Goal: Register for event/course

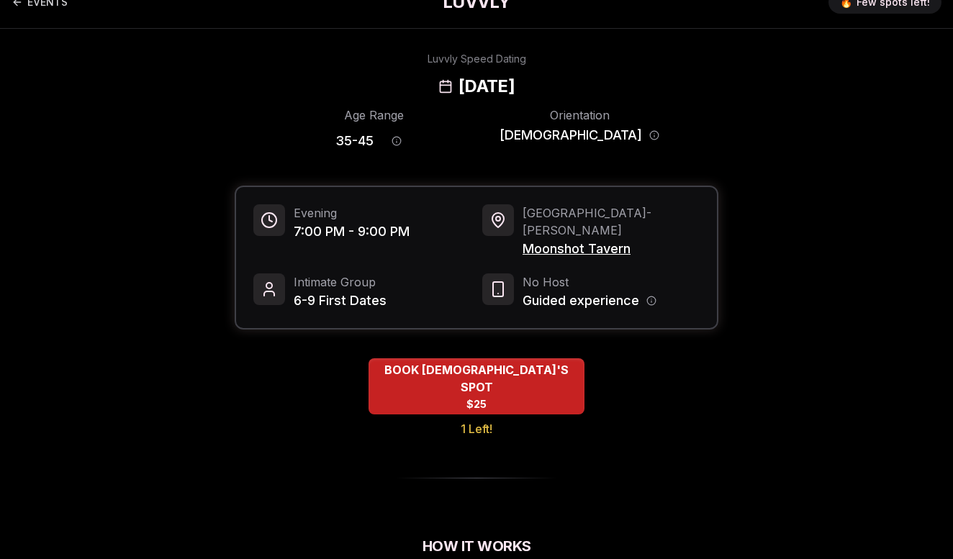
scroll to position [23, 0]
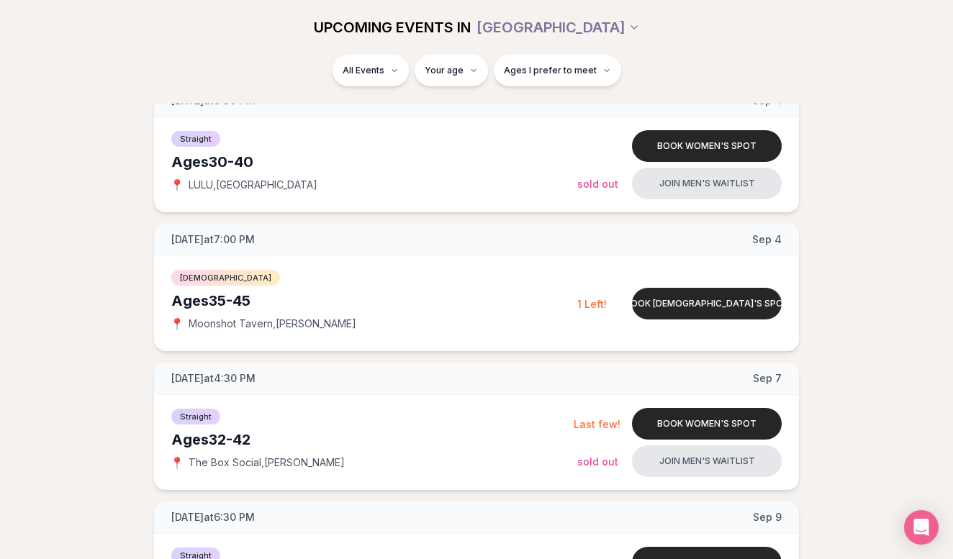
scroll to position [776, 0]
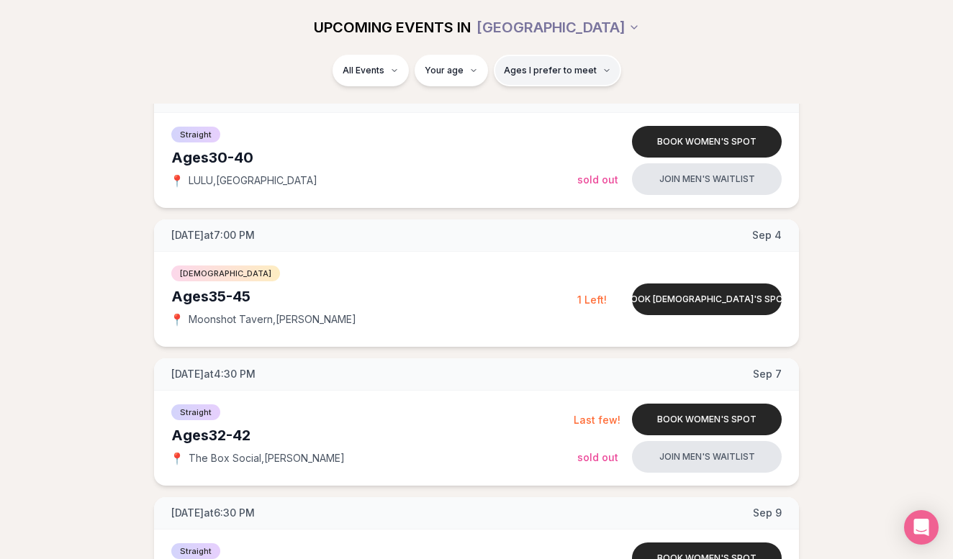
click at [557, 65] on span "Ages I prefer to meet" at bounding box center [550, 71] width 93 height 12
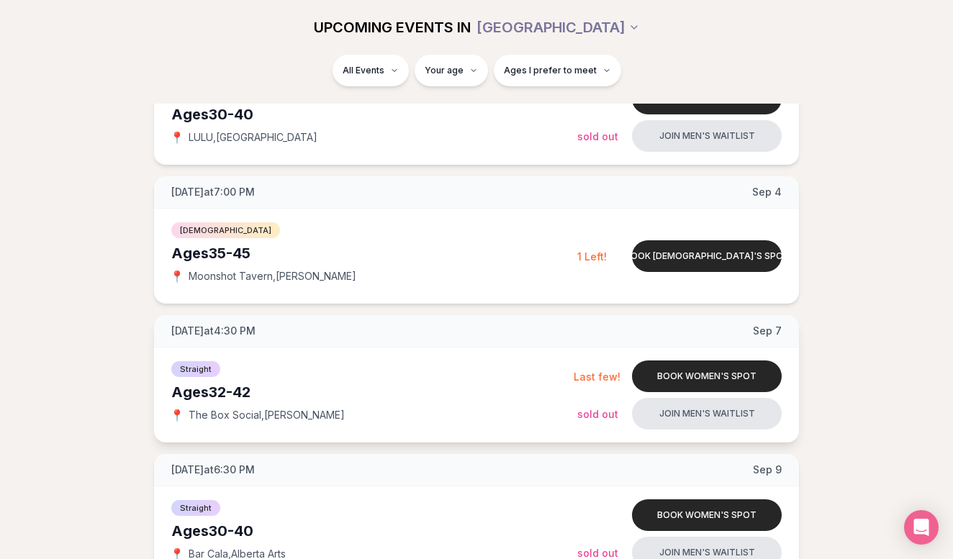
scroll to position [791, 0]
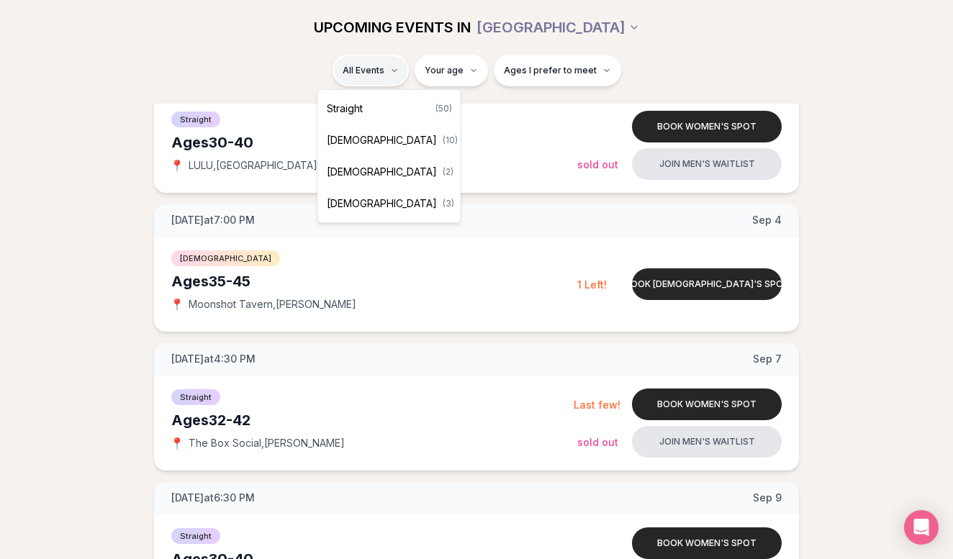
click at [380, 140] on span "[DEMOGRAPHIC_DATA]" at bounding box center [382, 140] width 110 height 14
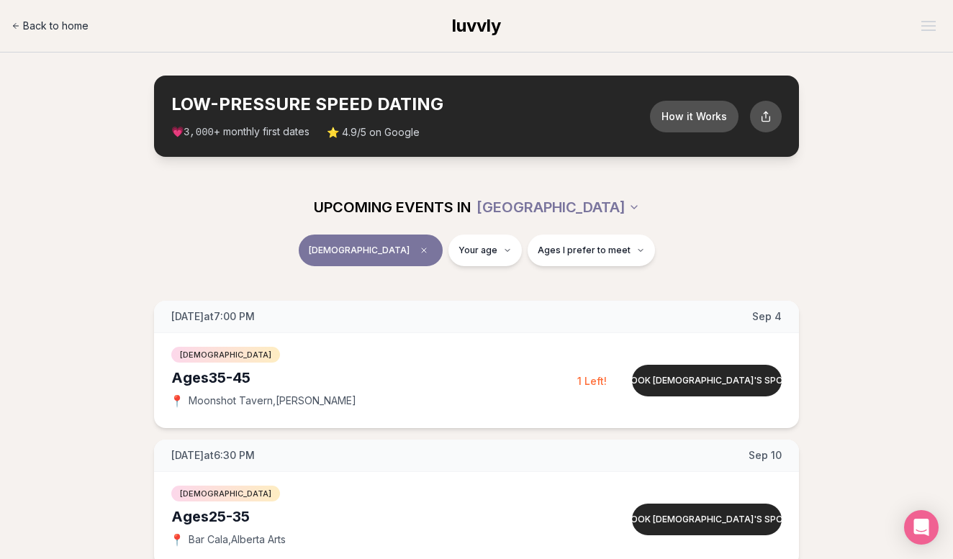
click at [57, 22] on span "Back to home" at bounding box center [55, 26] width 65 height 14
